Goal: Information Seeking & Learning: Learn about a topic

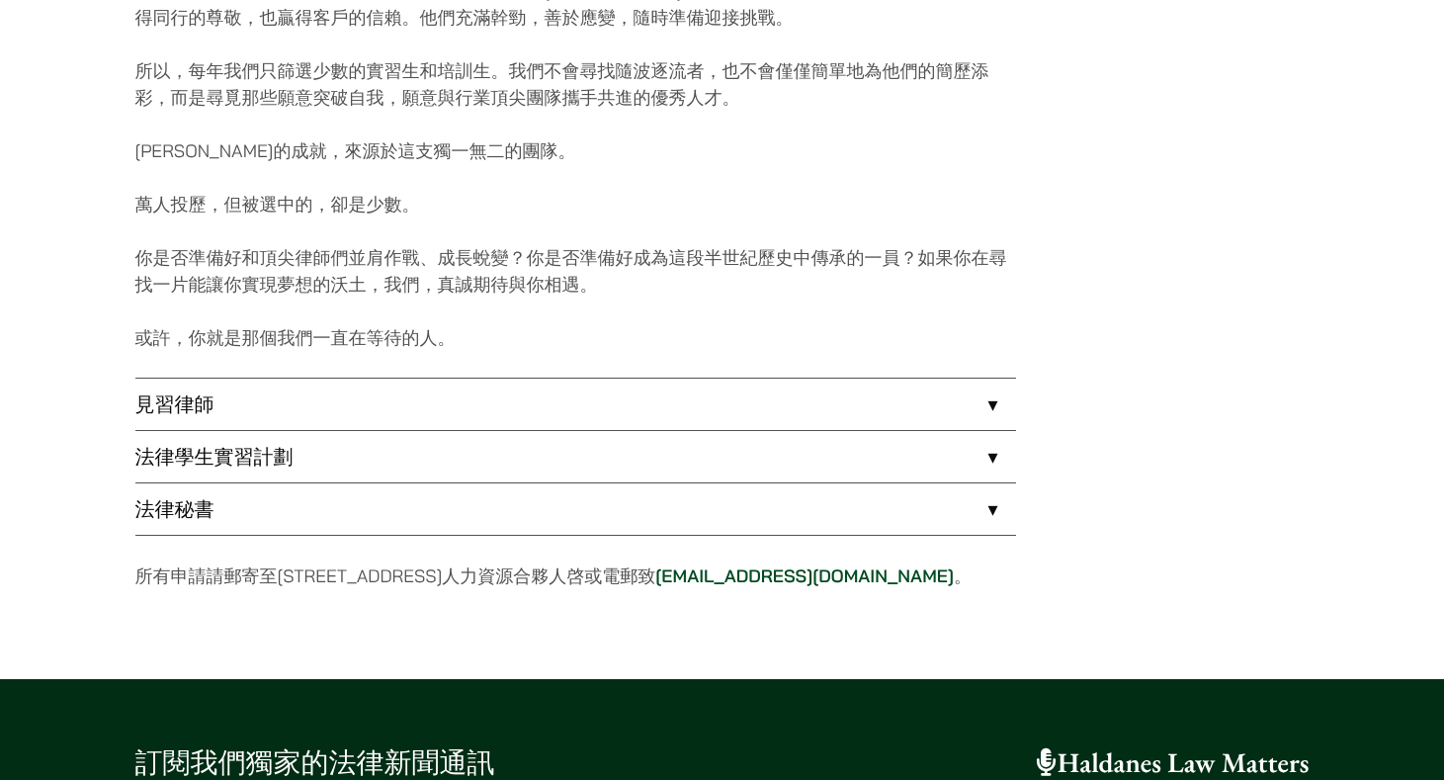
scroll to position [1537, 0]
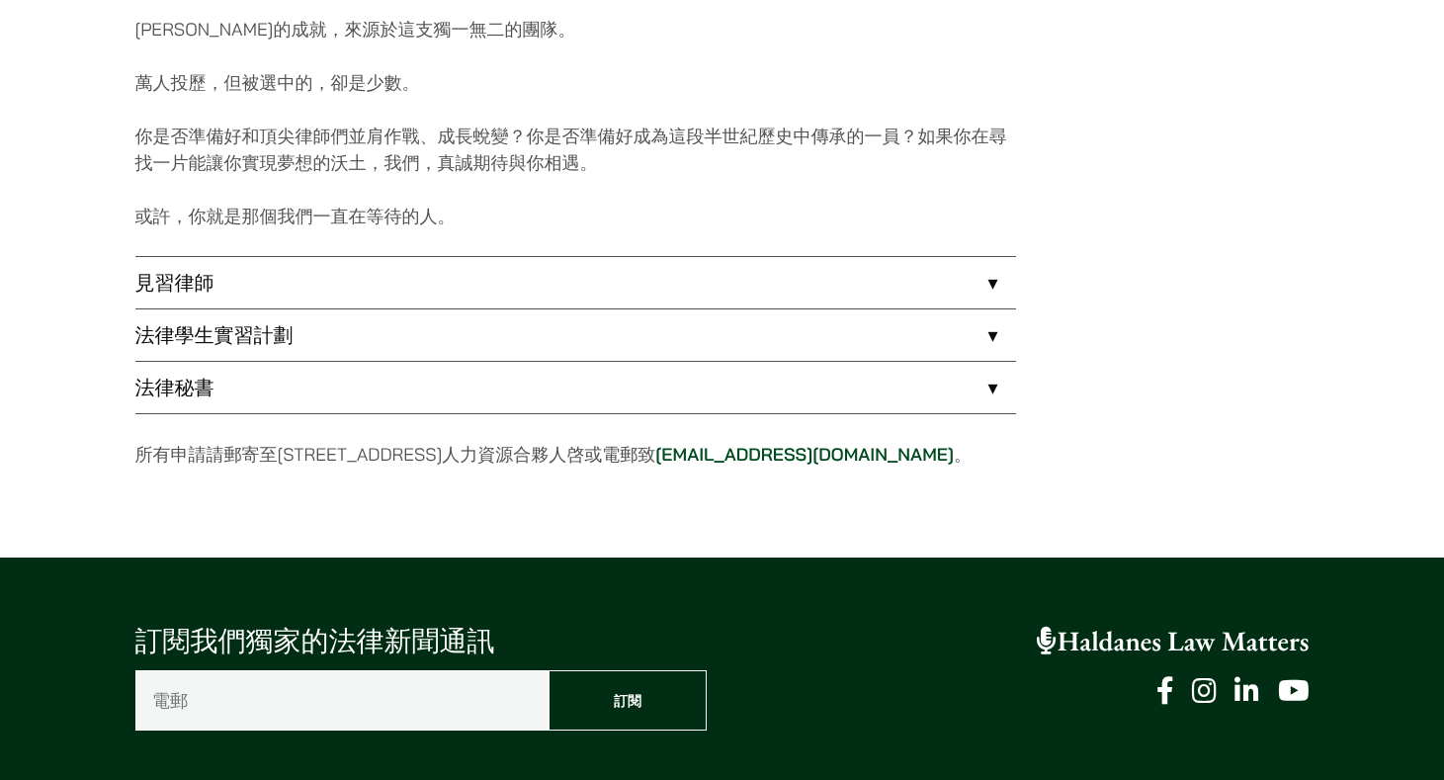
click at [540, 342] on link "法律學生實習計劃" at bounding box center [575, 334] width 881 height 51
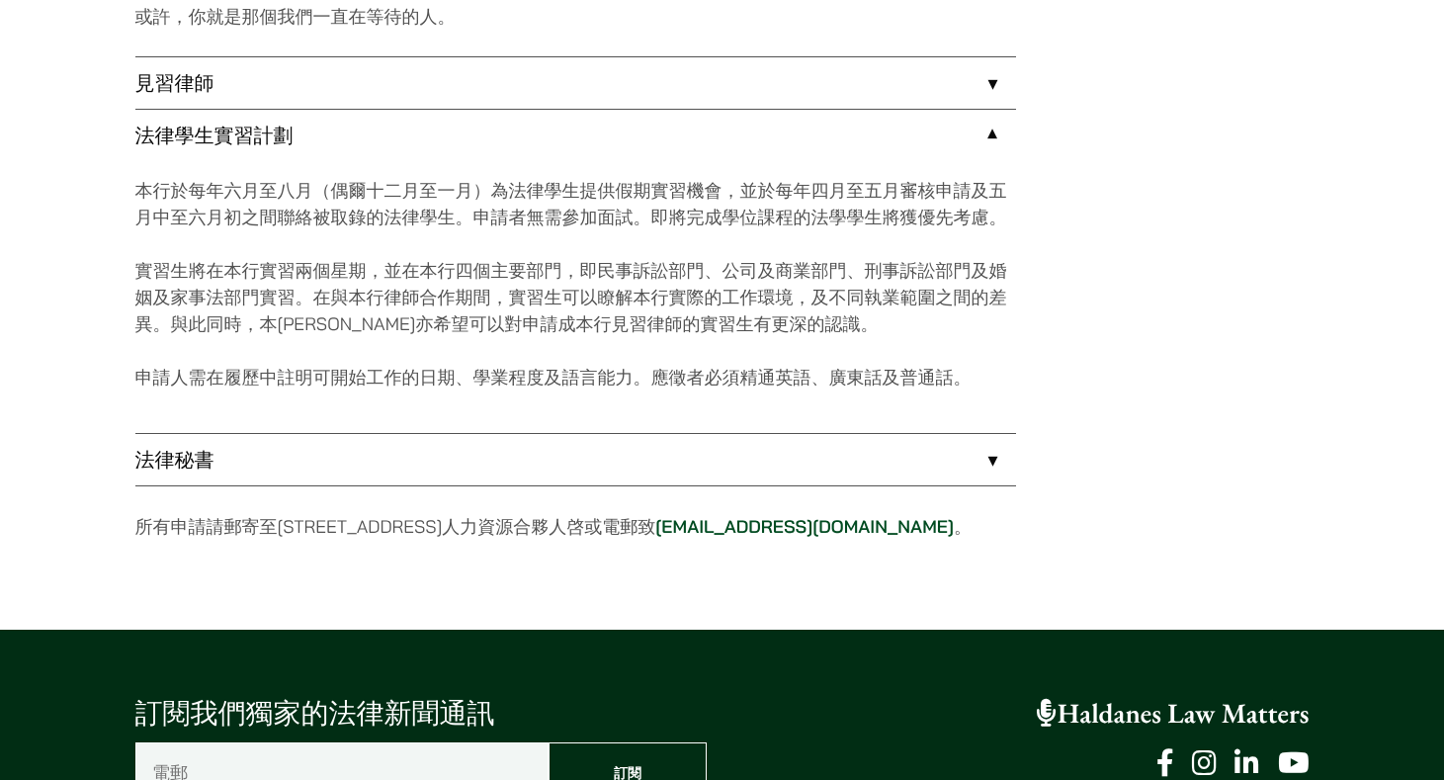
scroll to position [1746, 0]
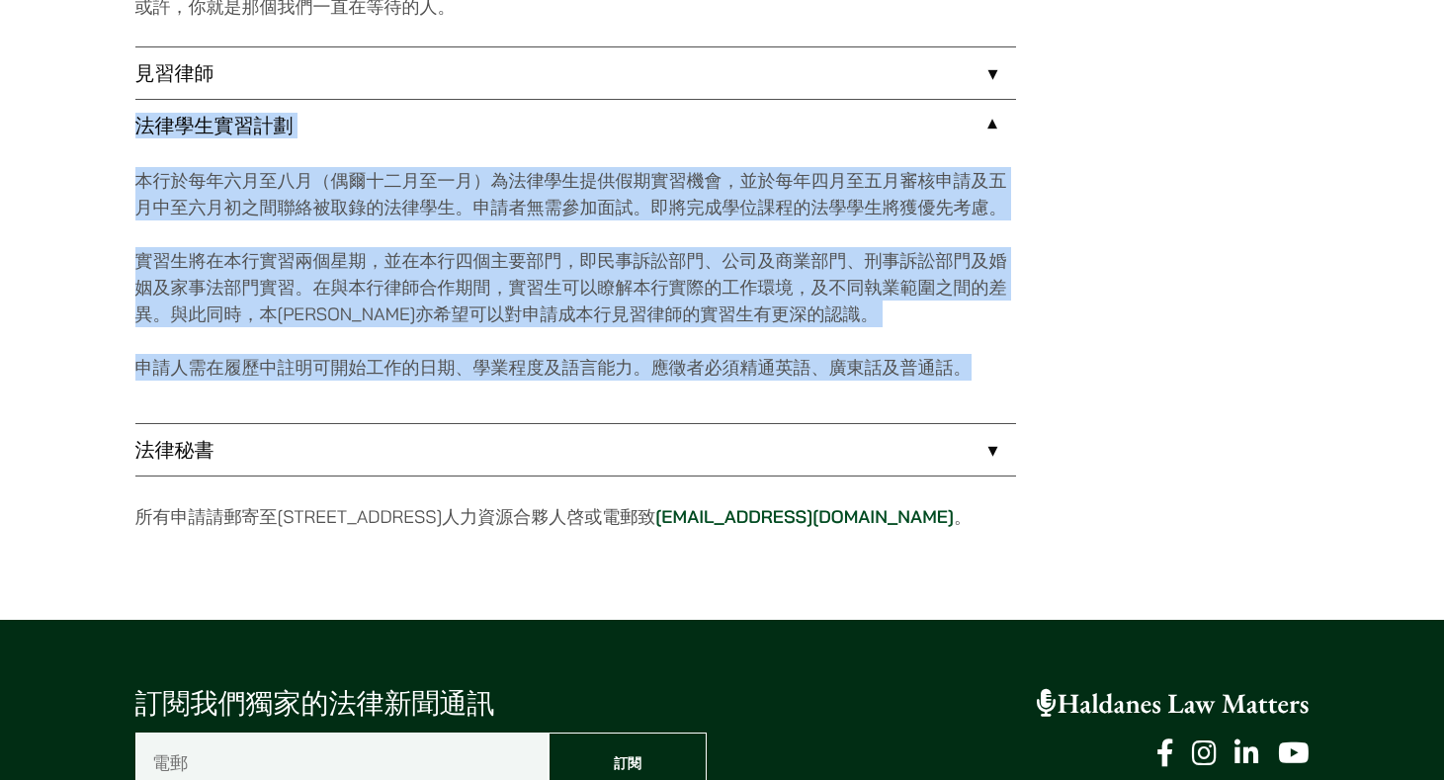
drag, startPoint x: 1010, startPoint y: 379, endPoint x: 123, endPoint y: 130, distance: 921.5
copy li "法律學生實習計劃 本行於每年六月至八月（偶爾十二月至一月）為法律學生提供假期實習機會，並於每年四月至五月審核申請及五月中至六月初之間聯絡被取錄的法律學生。申請…"
click at [567, 280] on p "實習生將在本行實習兩個星期，並在本行四個主要部門，即民事訴訟部門、公司及商業部門、刑事訴訟部門及婚姻及家事法部門實習。在與本行律師合作期間，實習生可以瞭解本行…" at bounding box center [575, 287] width 881 height 80
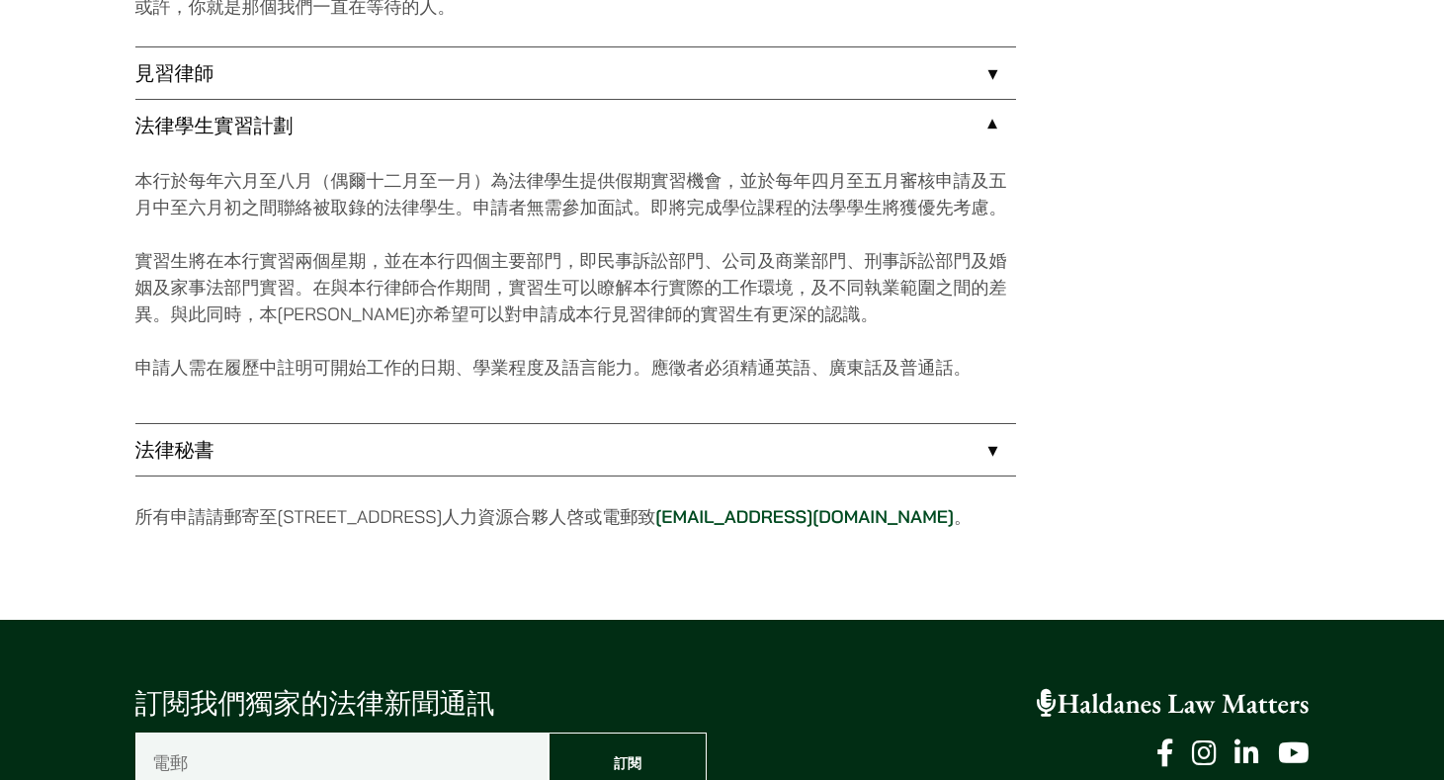
scroll to position [1770, 0]
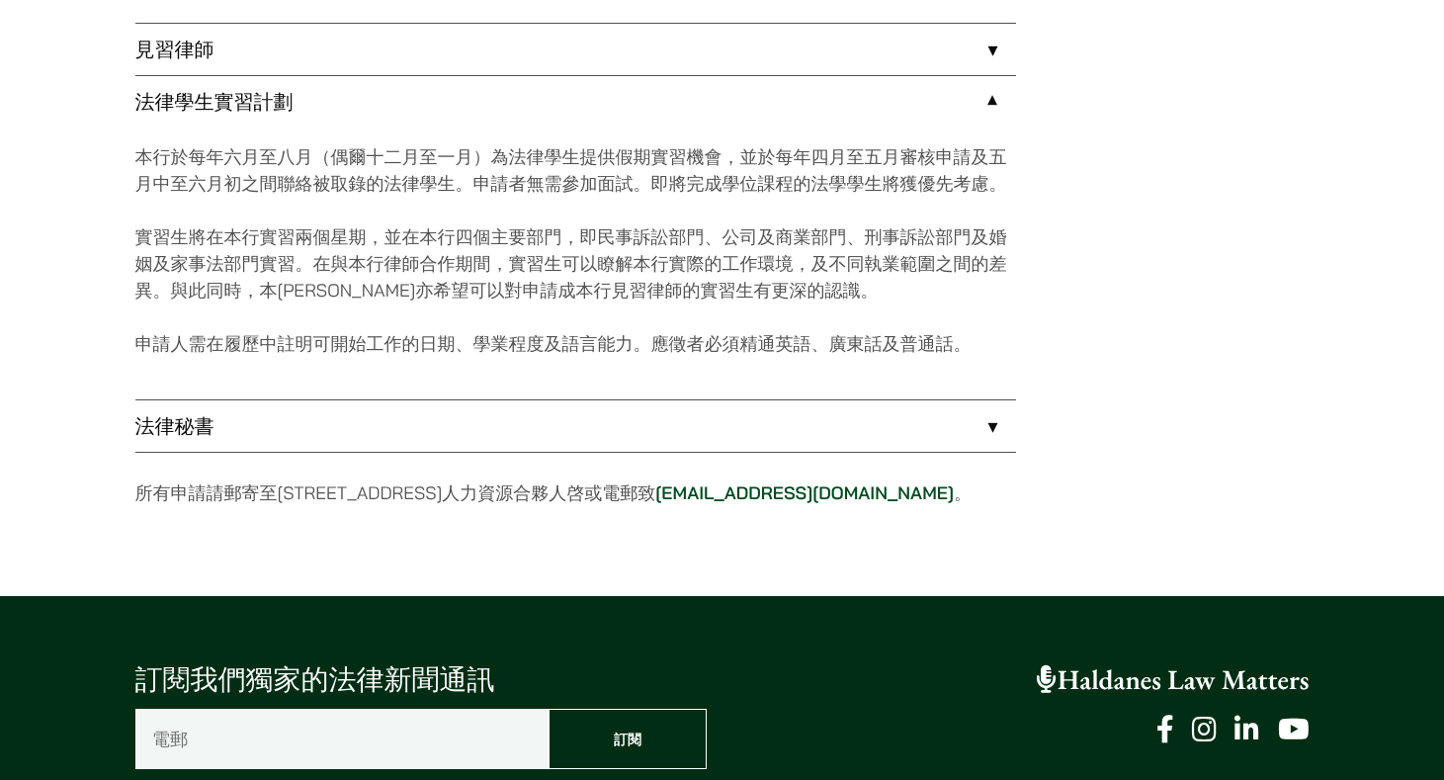
click at [185, 427] on link "法律秘書" at bounding box center [575, 425] width 881 height 51
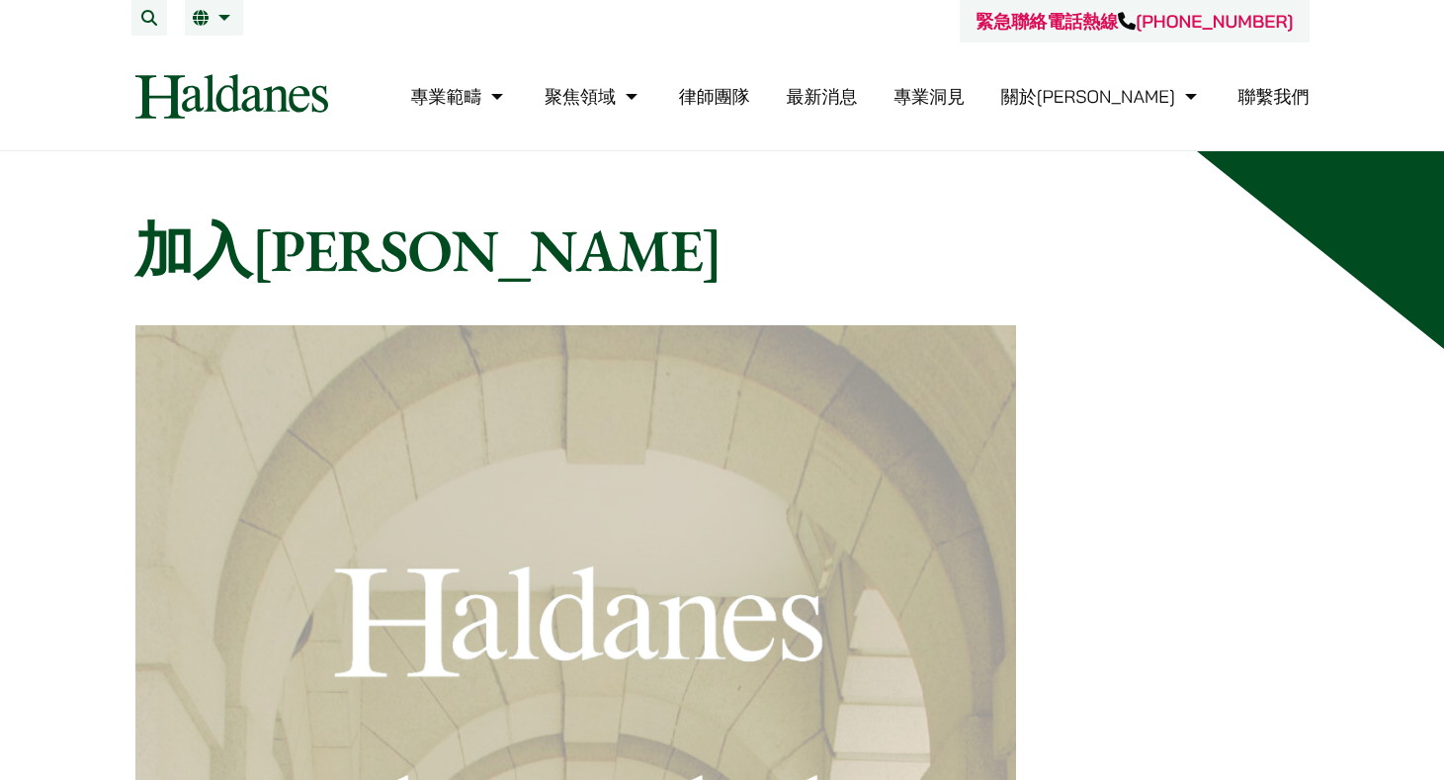
click at [750, 92] on link "律師團隊" at bounding box center [714, 96] width 71 height 23
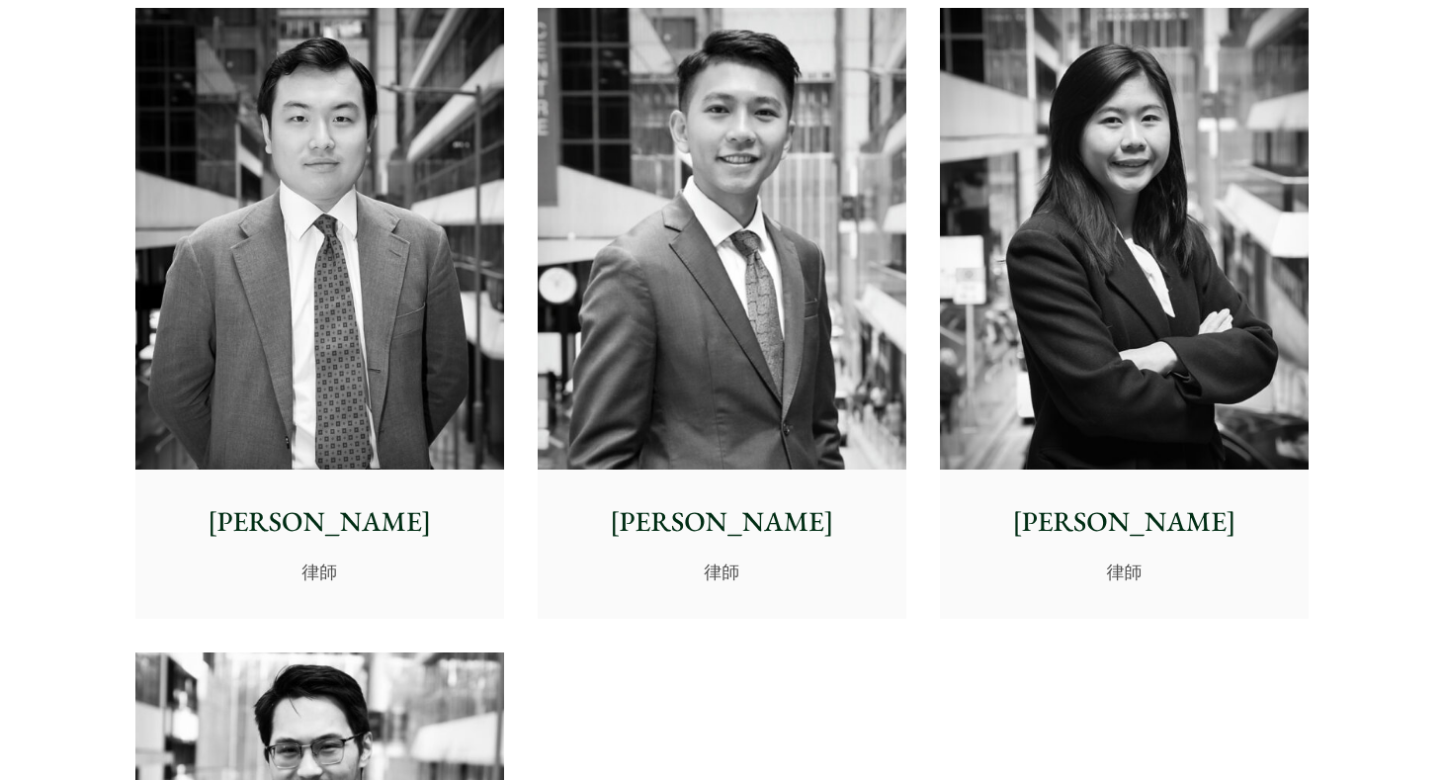
scroll to position [7784, 0]
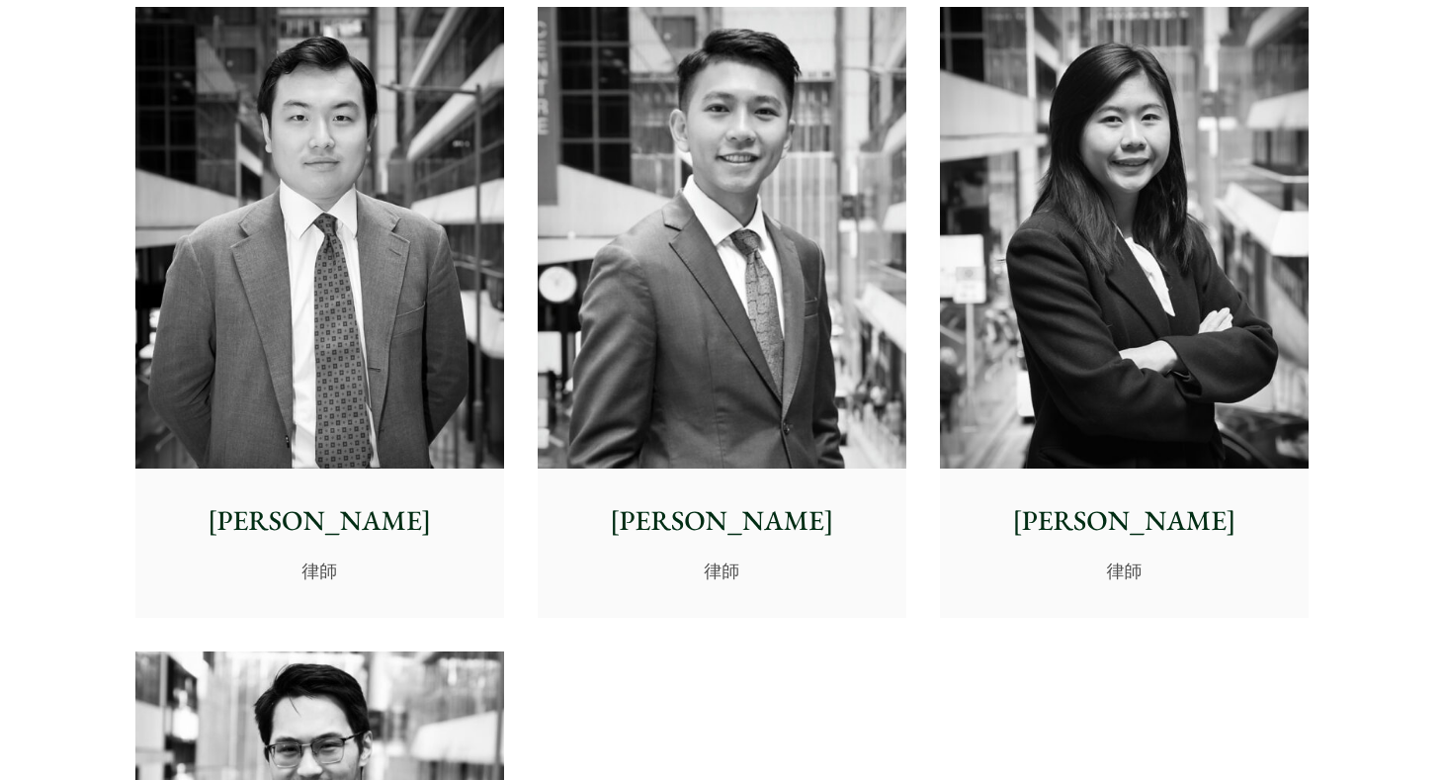
click at [1158, 500] on p "[PERSON_NAME]" at bounding box center [1124, 521] width 337 height 42
